Goal: Navigation & Orientation: Find specific page/section

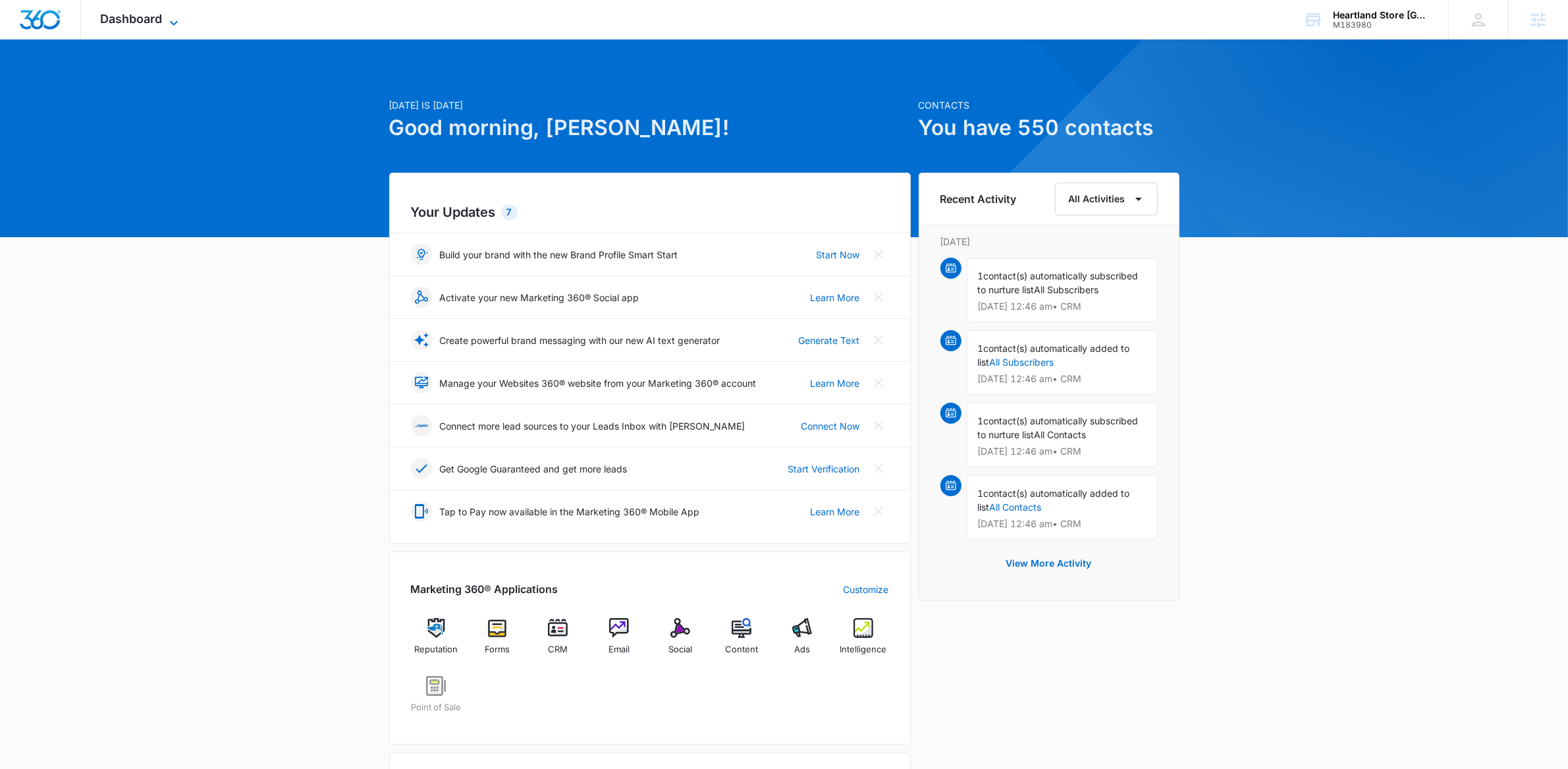
click at [176, 24] on icon at bounding box center [174, 23] width 16 height 16
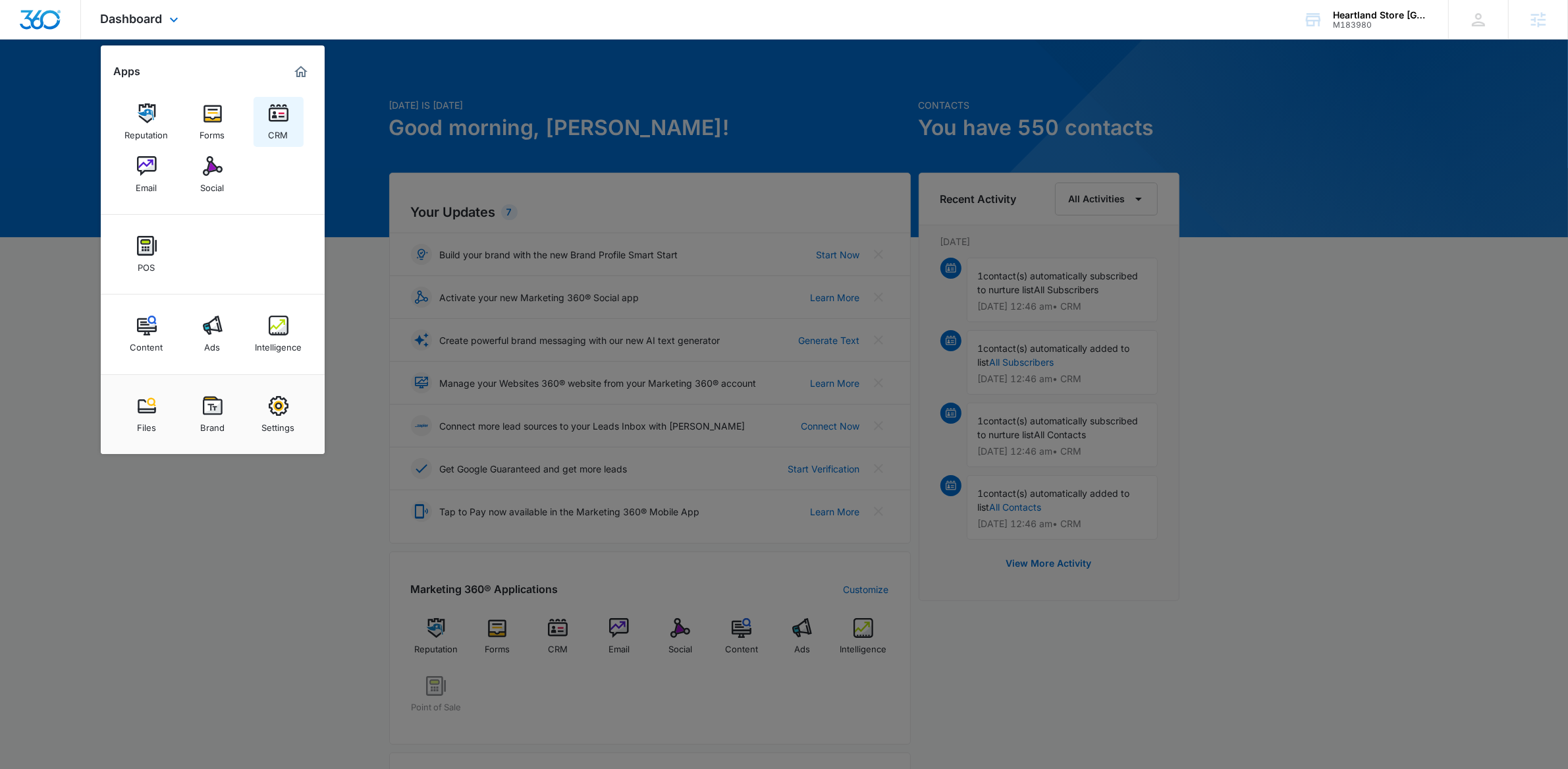
click at [278, 126] on div "CRM" at bounding box center [279, 131] width 20 height 17
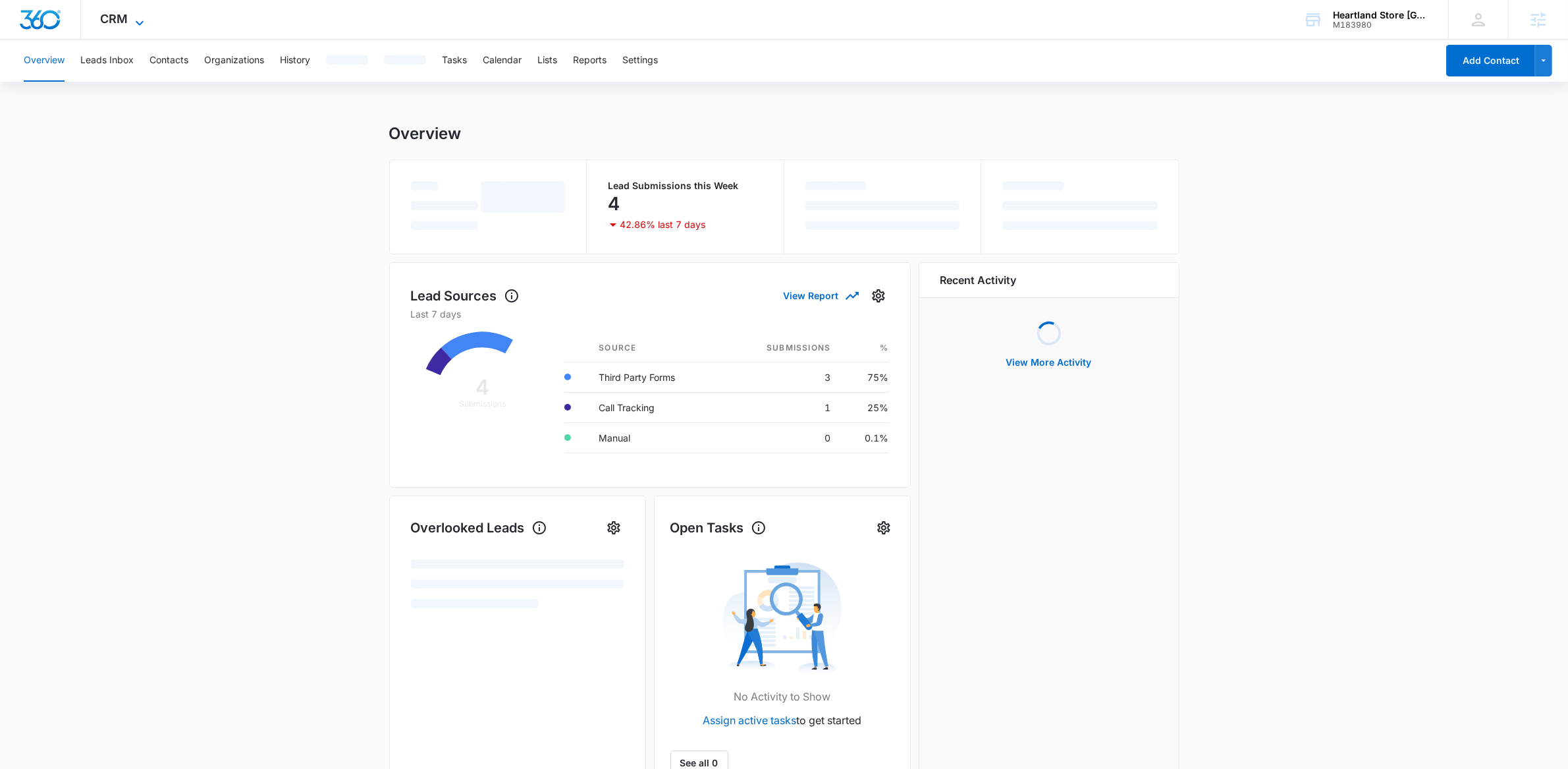
click at [132, 15] on icon at bounding box center [139, 23] width 16 height 16
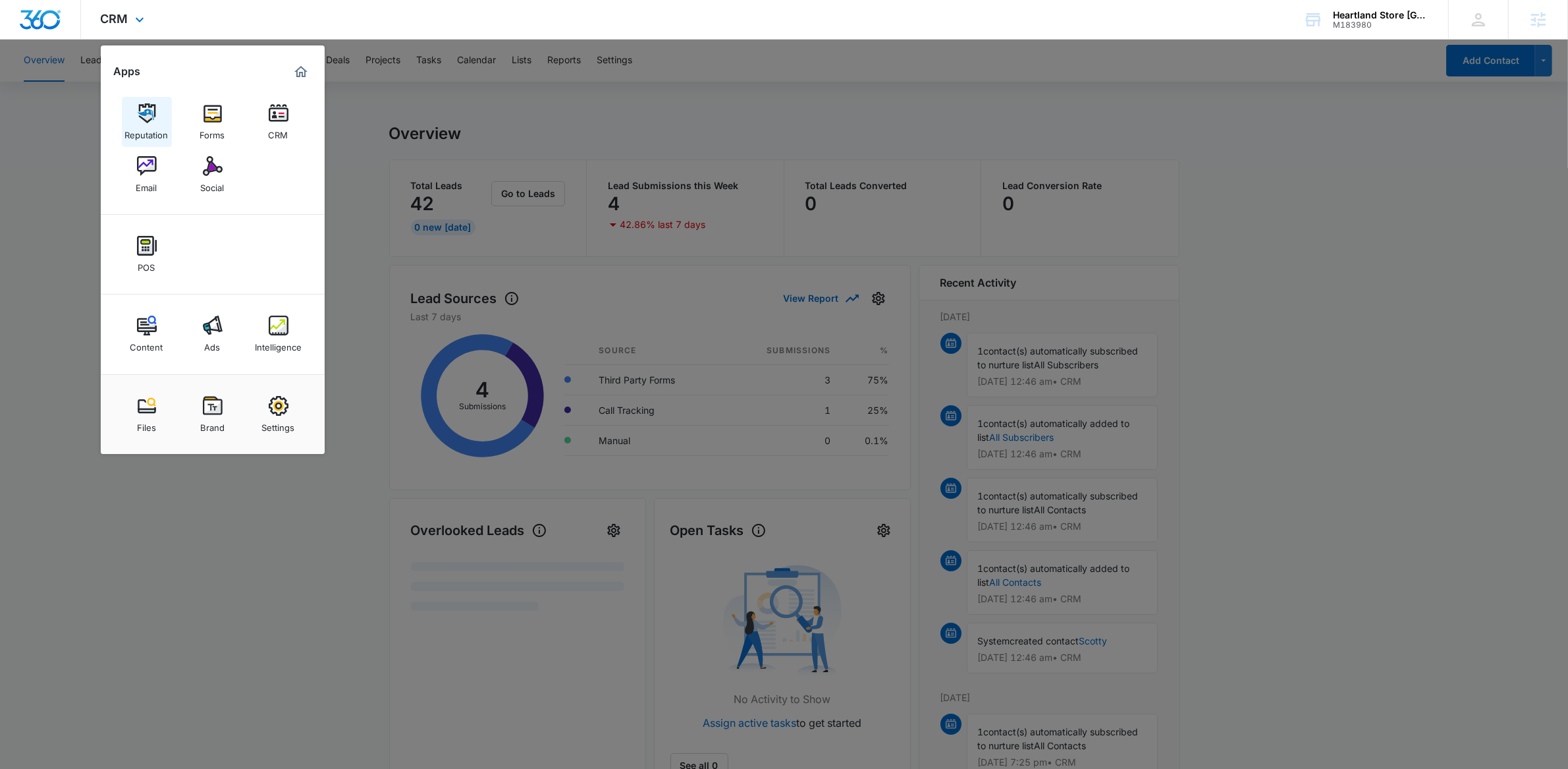
click at [148, 104] on img at bounding box center [147, 114] width 20 height 20
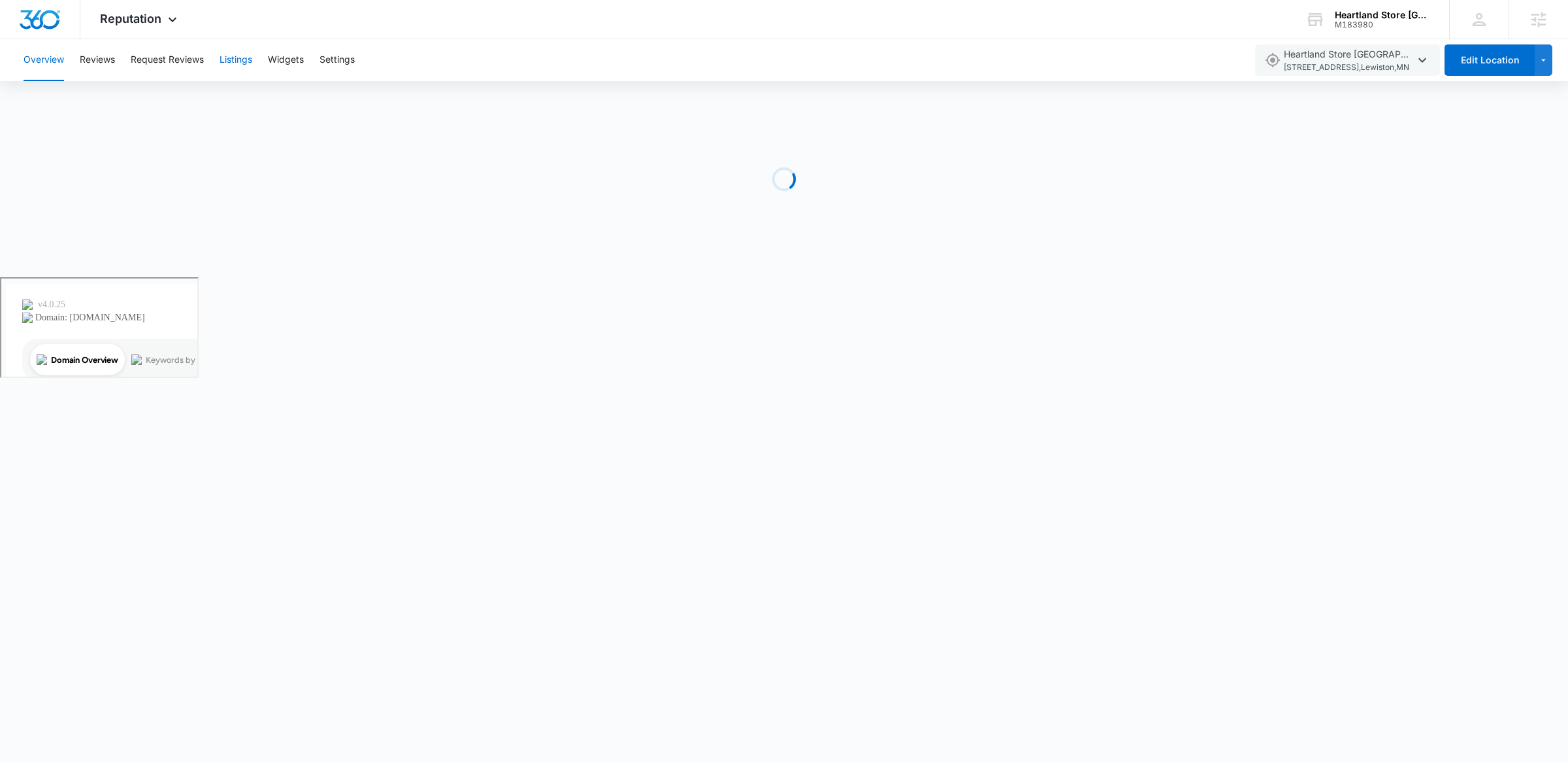
click at [240, 58] on button "Listings" at bounding box center [235, 60] width 32 height 42
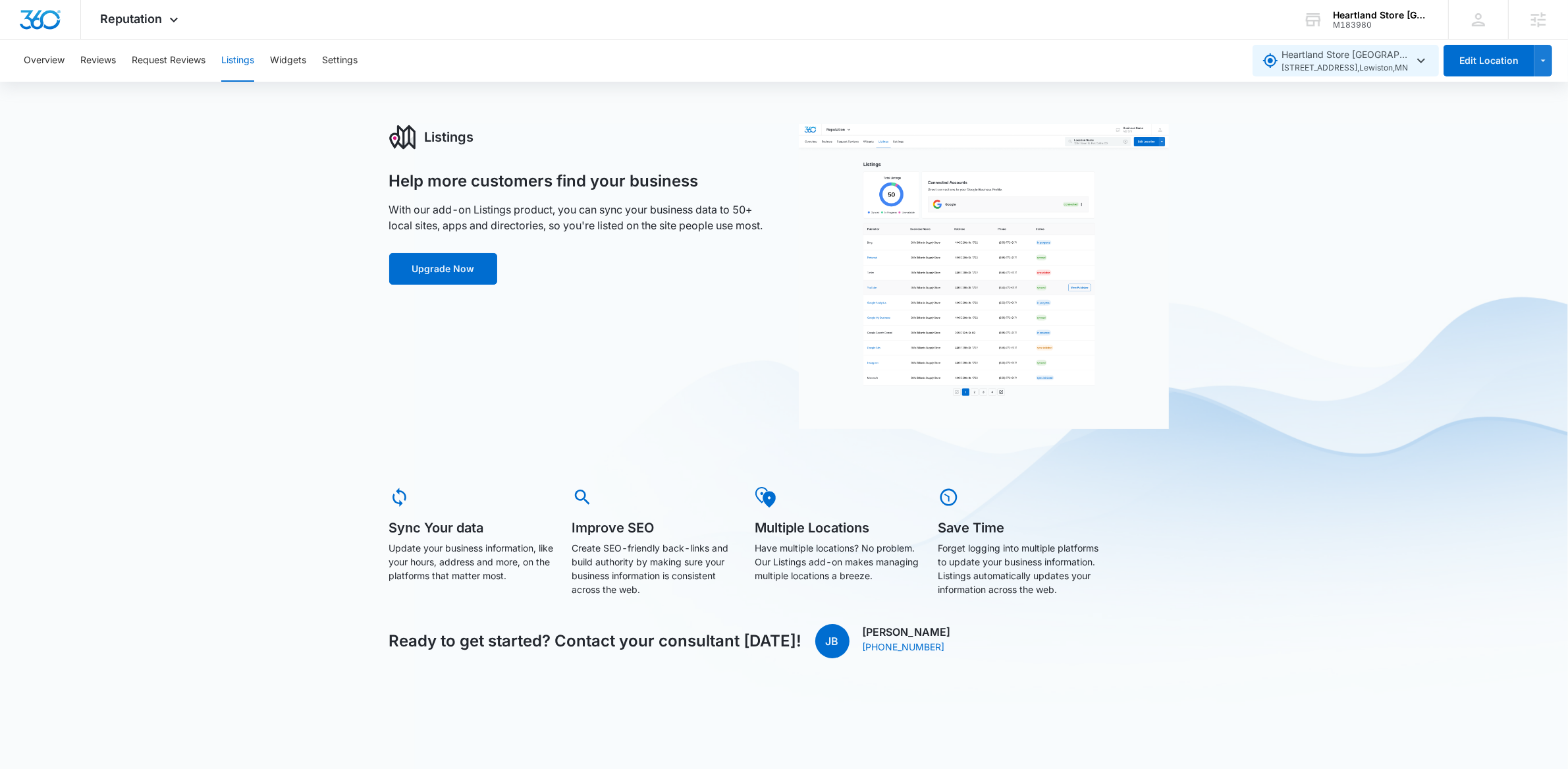
click at [1423, 55] on icon "button" at bounding box center [1421, 60] width 16 height 16
click at [995, 55] on div "Overview Reviews Request Reviews Listings Widgets Settings" at bounding box center [629, 60] width 1228 height 42
